Goal: Complete application form: Complete application form

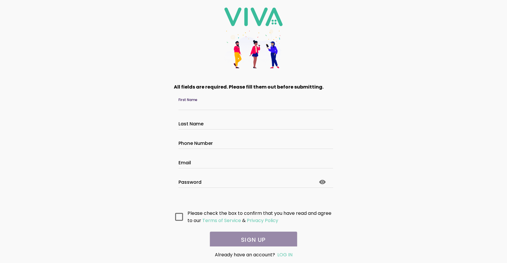
click at [201, 103] on input "First Name" at bounding box center [253, 105] width 150 height 5
type input "*******"
type input "******"
type input "**********"
click at [202, 164] on input "**********" at bounding box center [253, 163] width 150 height 5
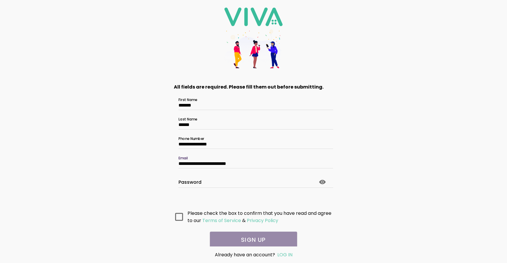
type input "**********"
click at [179, 216] on icon at bounding box center [179, 217] width 8 height 8
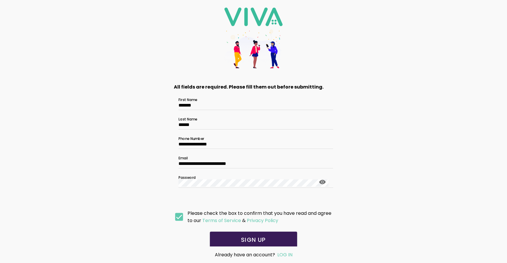
click at [0, 0] on slot "SIGN UP" at bounding box center [0, 0] width 0 height 0
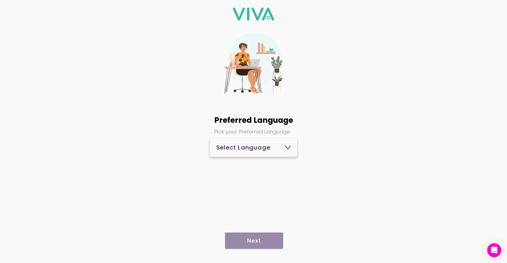
click at [291, 149] on button "Select Language" at bounding box center [253, 147] width 87 height 19
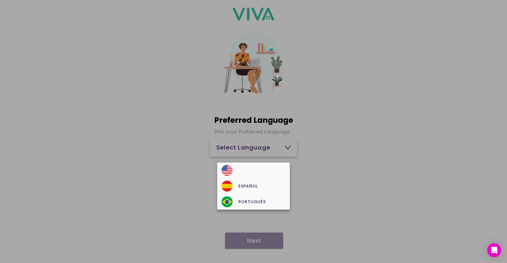
click at [275, 166] on div "English" at bounding box center [253, 170] width 64 height 11
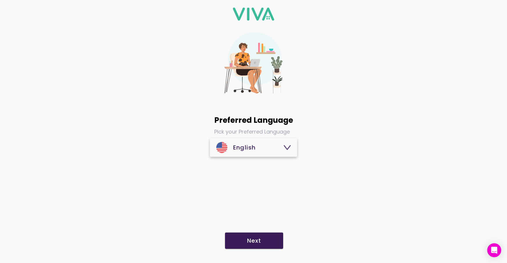
click at [0, 0] on slot "Next" at bounding box center [0, 0] width 0 height 0
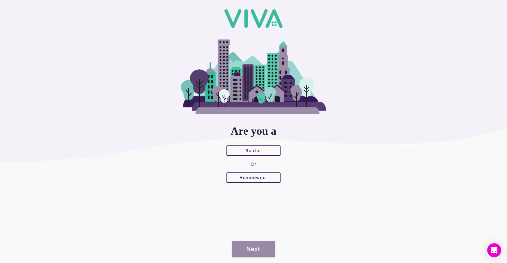
click at [261, 150] on span "Renter" at bounding box center [254, 151] width 44 height 4
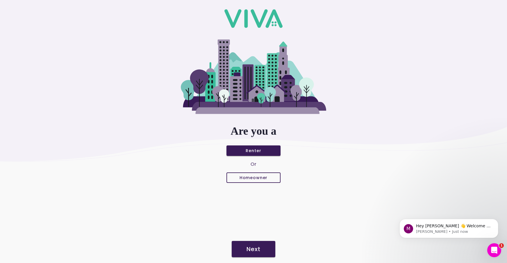
click at [0, 0] on slot "Next" at bounding box center [0, 0] width 0 height 0
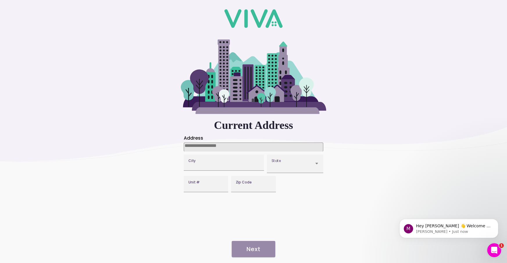
click at [246, 148] on input at bounding box center [253, 147] width 139 height 9
type input "**********"
type input "********"
type input "*****"
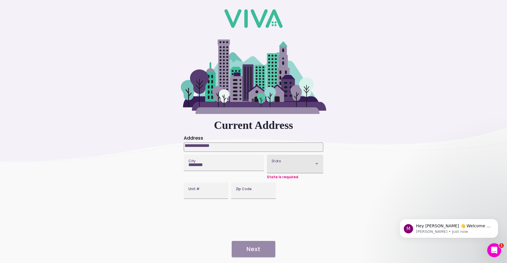
click at [287, 165] on div at bounding box center [292, 166] width 42 height 8
click at [287, 165] on button "State" at bounding box center [295, 164] width 56 height 18
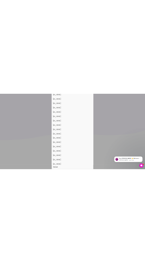
scroll to position [412, 0]
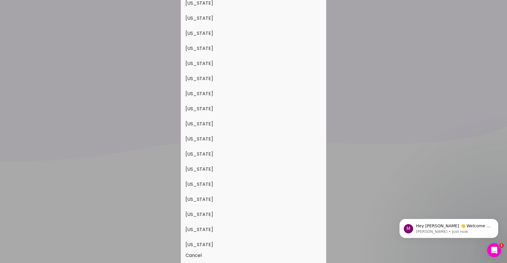
click at [230, 226] on button "[US_STATE]" at bounding box center [253, 229] width 145 height 15
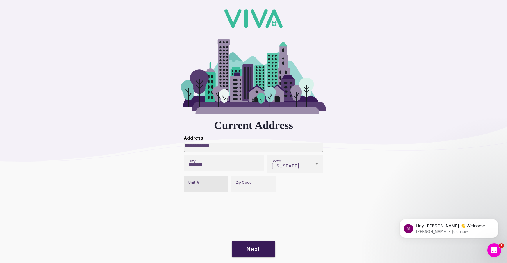
click at [210, 189] on input "Unit #" at bounding box center [205, 186] width 35 height 5
click at [0, 0] on slot "Next" at bounding box center [0, 0] width 0 height 0
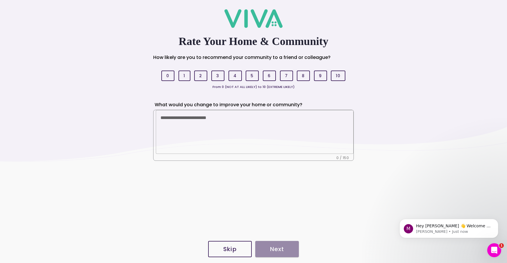
click at [0, 0] on slot "8" at bounding box center [0, 0] width 0 height 0
click at [0, 0] on slot "Skip" at bounding box center [0, 0] width 0 height 0
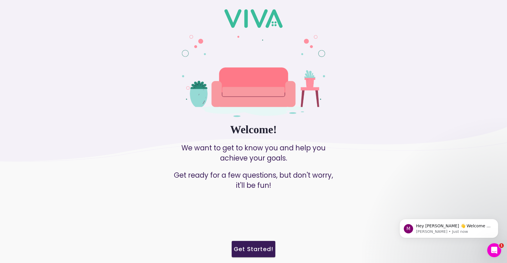
click at [0, 0] on slot "Get Started!" at bounding box center [0, 0] width 0 height 0
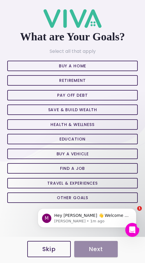
click at [0, 0] on slot "Buy A Home" at bounding box center [0, 0] width 0 height 0
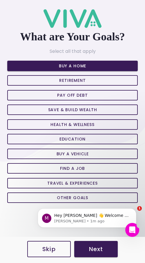
click at [0, 0] on slot "Retirement" at bounding box center [0, 0] width 0 height 0
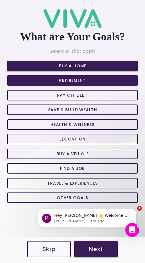
click at [0, 0] on slot "Pay off Debt" at bounding box center [0, 0] width 0 height 0
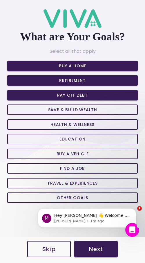
click at [0, 0] on slot "Save & Build Wealth" at bounding box center [0, 0] width 0 height 0
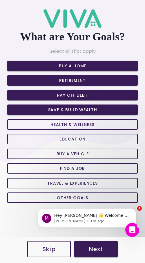
click at [0, 0] on slot "Health & Wellness" at bounding box center [0, 0] width 0 height 0
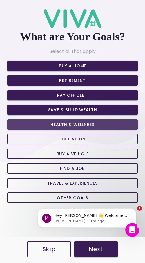
click at [0, 0] on slot "Education" at bounding box center [0, 0] width 0 height 0
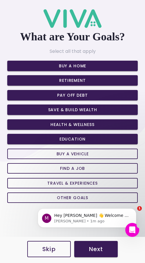
click at [0, 0] on slot "Buy a Vehicle" at bounding box center [0, 0] width 0 height 0
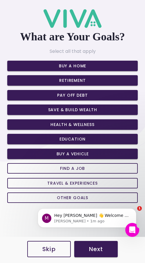
click at [0, 0] on slot "Find a Job" at bounding box center [0, 0] width 0 height 0
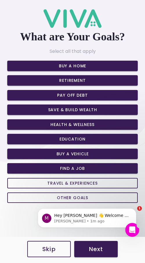
click at [0, 0] on slot "Travel & Experiences" at bounding box center [0, 0] width 0 height 0
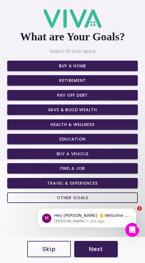
click at [0, 0] on slot "Other Goals" at bounding box center [0, 0] width 0 height 0
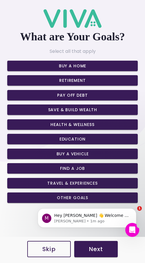
click at [63, 199] on body "M Hey [PERSON_NAME] 👋 Welcome to Viva 🙌 Take a look around! If you have any que…" at bounding box center [87, 217] width 112 height 36
click at [66, 197] on html "M Hey [PERSON_NAME] 👋 Welcome to Viva 🙌 Take a look around! If you have any que…" at bounding box center [87, 216] width 116 height 41
click at [0, 0] on slot "Other Goals" at bounding box center [0, 0] width 0 height 0
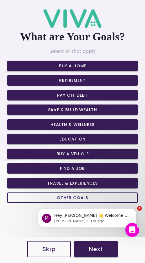
click at [0, 0] on slot "Travel & Experiences" at bounding box center [0, 0] width 0 height 0
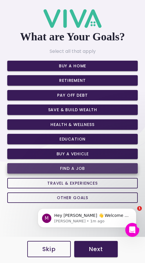
click at [71, 164] on button "Find a Job" at bounding box center [72, 168] width 131 height 10
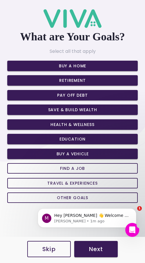
click at [0, 0] on slot "Buy a Vehicle" at bounding box center [0, 0] width 0 height 0
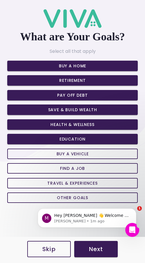
click at [0, 0] on slot "Education" at bounding box center [0, 0] width 0 height 0
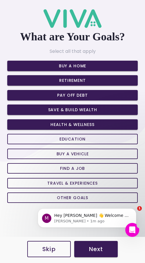
click at [0, 0] on slot "Health & Wellness" at bounding box center [0, 0] width 0 height 0
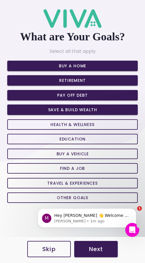
click at [74, 113] on button "Save & Build Wealth" at bounding box center [72, 110] width 131 height 10
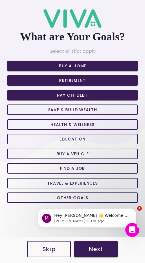
click at [0, 0] on slot "Pay off Debt" at bounding box center [0, 0] width 0 height 0
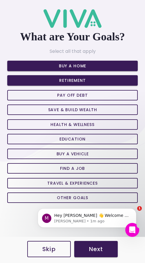
click at [0, 0] on slot "Retirement" at bounding box center [0, 0] width 0 height 0
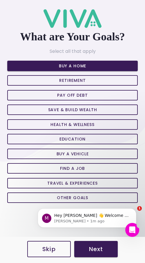
click at [0, 0] on slot "Retirement" at bounding box center [0, 0] width 0 height 0
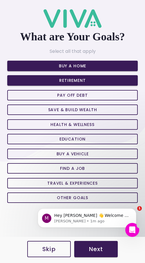
click at [0, 0] on slot "Pay off Debt" at bounding box center [0, 0] width 0 height 0
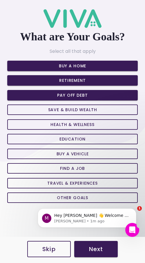
click at [0, 0] on slot "Save & Build Wealth" at bounding box center [0, 0] width 0 height 0
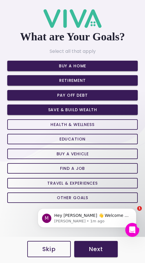
click at [0, 0] on slot "Health & Wellness" at bounding box center [0, 0] width 0 height 0
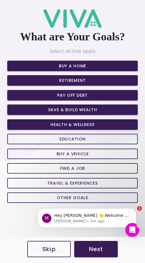
click at [0, 0] on slot "Education" at bounding box center [0, 0] width 0 height 0
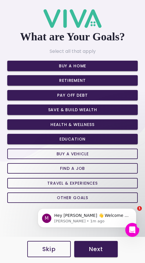
click at [0, 0] on slot "Buy a Vehicle" at bounding box center [0, 0] width 0 height 0
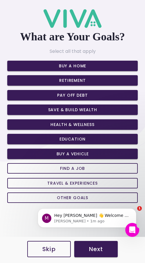
click at [0, 0] on slot "Find a Job" at bounding box center [0, 0] width 0 height 0
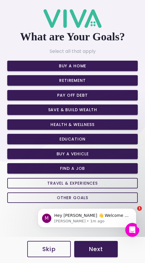
click at [0, 0] on slot "Travel & Experiences" at bounding box center [0, 0] width 0 height 0
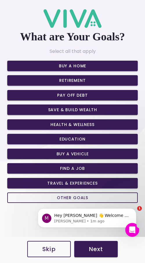
click at [69, 199] on body "M Hey [PERSON_NAME] 👋 Welcome to Viva 🙌 Take a look around! If you have any que…" at bounding box center [87, 217] width 112 height 36
click at [77, 197] on div "M Hey [PERSON_NAME] 👋 Welcome to Viva 🙌 Take a look around! If you have any que…" at bounding box center [87, 191] width 107 height 73
click at [67, 195] on div "M Hey [PERSON_NAME] 👋 Welcome to Viva 🙌 Take a look around! If you have any que…" at bounding box center [87, 191] width 107 height 73
click at [18, 199] on span "Other Goals" at bounding box center [72, 198] width 121 height 5
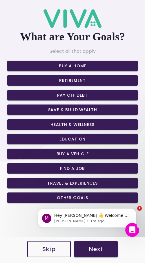
click at [0, 0] on slot "Next" at bounding box center [0, 0] width 0 height 0
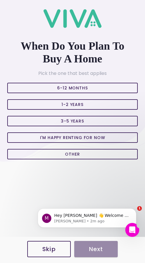
click at [0, 0] on slot "3-5 Years" at bounding box center [0, 0] width 0 height 0
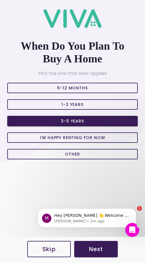
click at [0, 0] on slot "Next" at bounding box center [0, 0] width 0 height 0
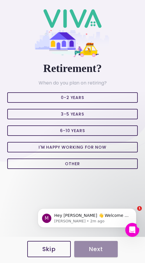
click at [0, 0] on slot "I'm Happy Working For Now" at bounding box center [0, 0] width 0 height 0
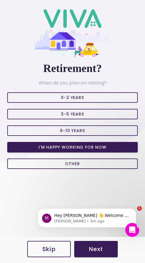
click at [0, 0] on slot "I'm Happy Working For Now" at bounding box center [0, 0] width 0 height 0
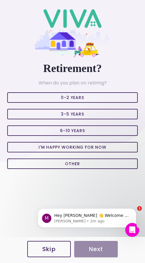
click at [0, 0] on slot "I'm Happy Working For Now" at bounding box center [0, 0] width 0 height 0
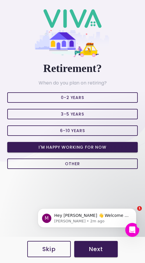
click at [0, 0] on slot "Next" at bounding box center [0, 0] width 0 height 0
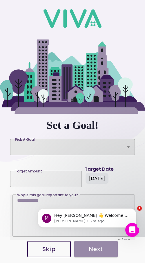
scroll to position [15, 0]
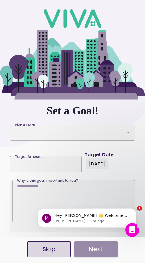
click at [0, 0] on slot "Skip" at bounding box center [0, 0] width 0 height 0
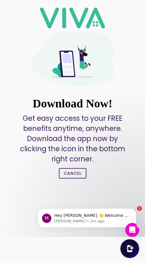
click at [0, 0] on slot "Cancel" at bounding box center [0, 0] width 0 height 0
